Goal: Task Accomplishment & Management: Use online tool/utility

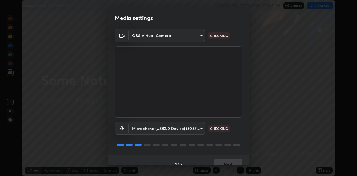
scroll to position [8, 0]
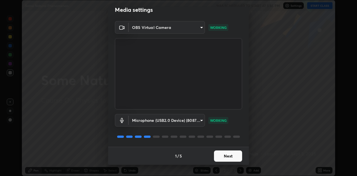
click at [231, 155] on button "Next" at bounding box center [228, 156] width 28 height 11
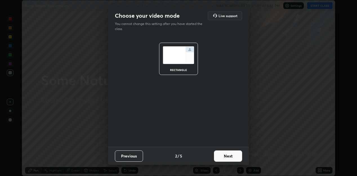
scroll to position [0, 0]
click at [228, 157] on button "Next" at bounding box center [228, 156] width 28 height 11
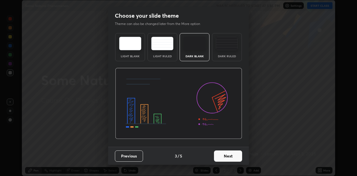
click at [234, 56] on div "Dark Ruled" at bounding box center [227, 56] width 23 height 3
click at [226, 157] on button "Next" at bounding box center [228, 156] width 28 height 11
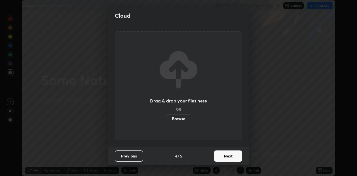
click at [231, 158] on button "Next" at bounding box center [228, 156] width 28 height 11
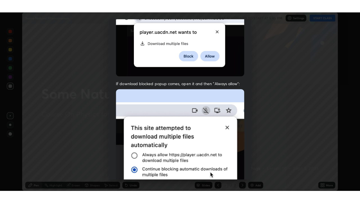
scroll to position [123, 0]
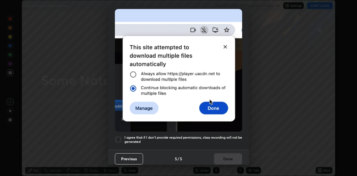
click at [226, 136] on h5 "I agree that if I don't provide required permissions, class recording will not …" at bounding box center [183, 140] width 118 height 9
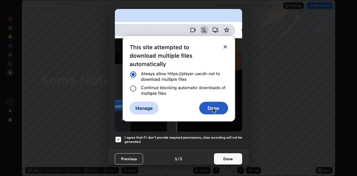
click at [224, 158] on button "Done" at bounding box center [228, 159] width 28 height 11
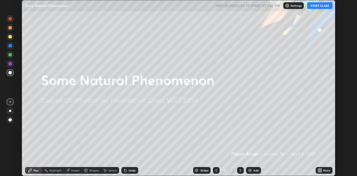
click at [316, 5] on button "START CLASS" at bounding box center [319, 5] width 25 height 7
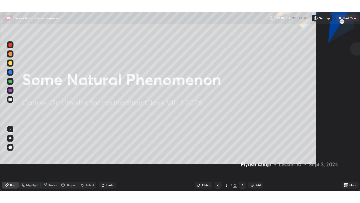
scroll to position [203, 360]
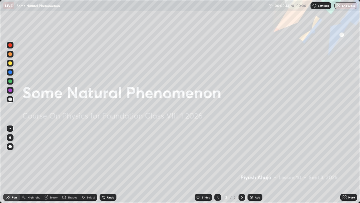
click at [43, 176] on div "Eraser" at bounding box center [51, 197] width 18 height 7
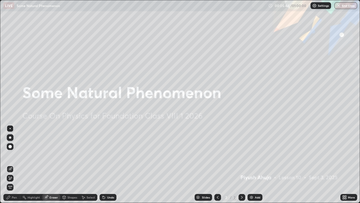
click at [45, 176] on div "Eraser" at bounding box center [51, 197] width 18 height 7
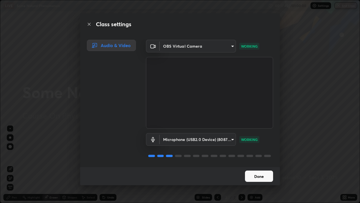
click at [251, 176] on button "Done" at bounding box center [259, 175] width 28 height 11
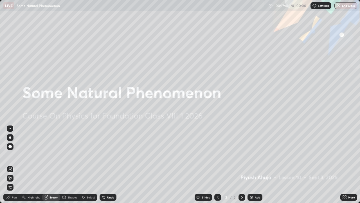
click at [255, 176] on div "Add" at bounding box center [257, 197] width 5 height 3
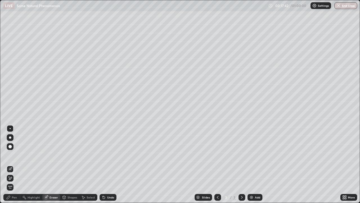
click at [68, 176] on div "Shapes" at bounding box center [73, 197] width 10 height 3
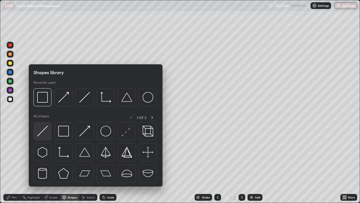
click at [41, 130] on img at bounding box center [42, 131] width 11 height 11
